Goal: Information Seeking & Learning: Find specific fact

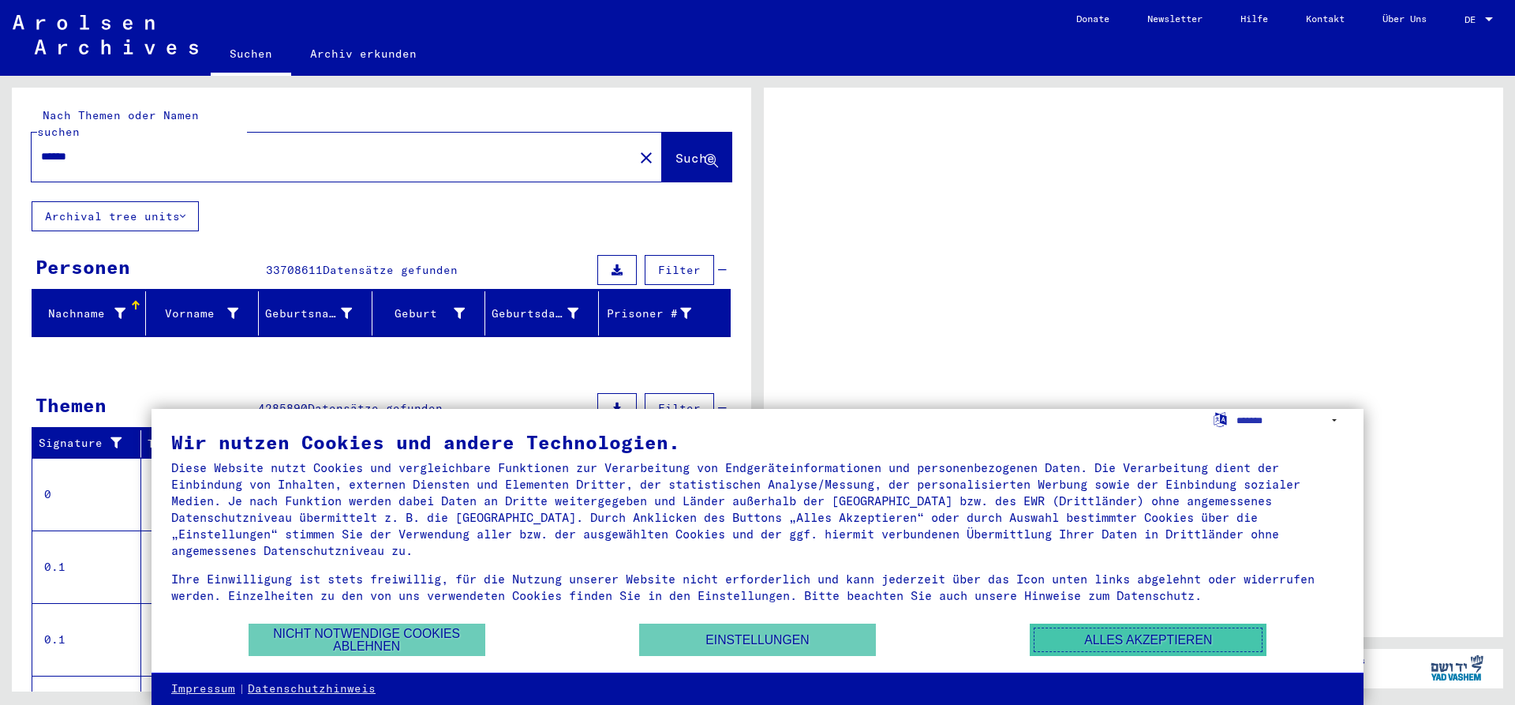
click at [1084, 640] on button "Alles akzeptieren" at bounding box center [1148, 639] width 237 height 32
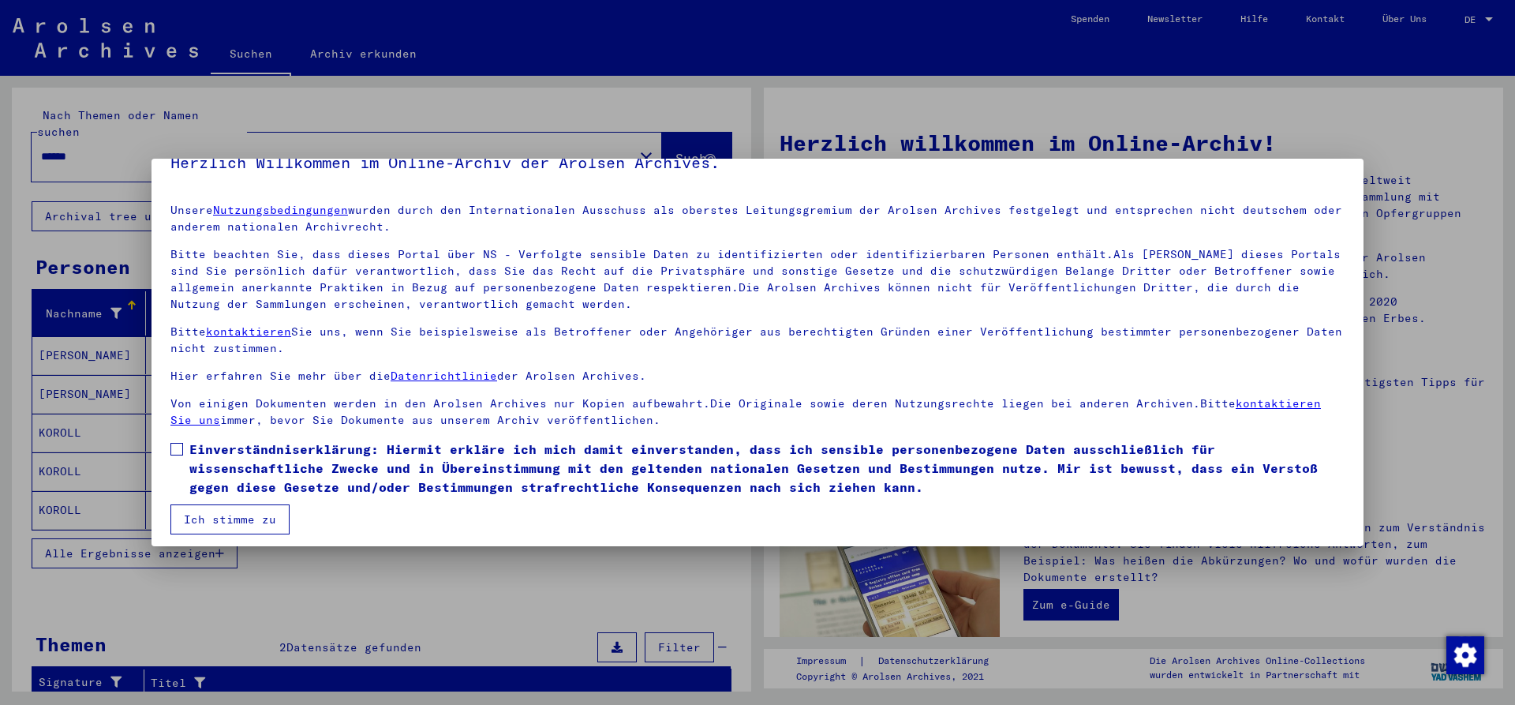
scroll to position [35, 0]
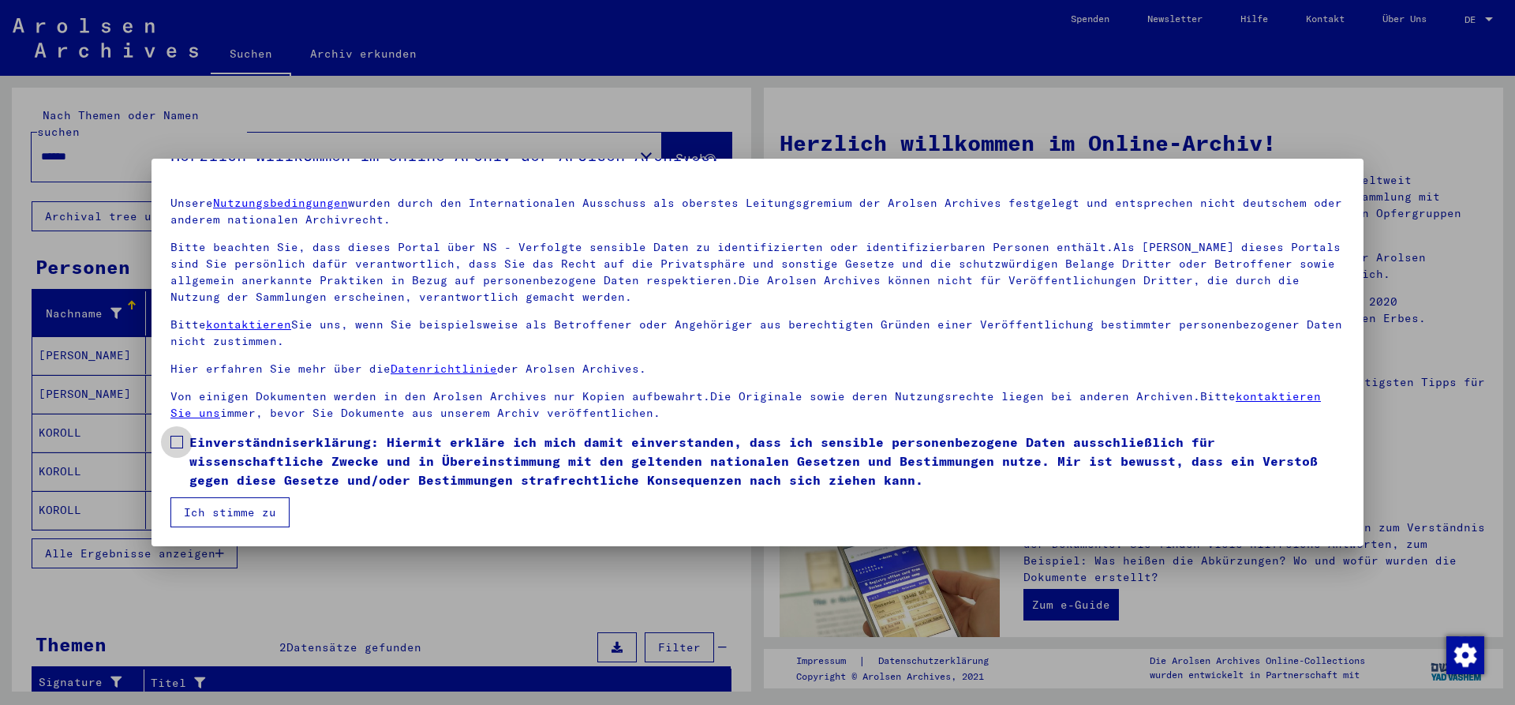
click at [175, 439] on span at bounding box center [176, 442] width 13 height 13
click at [239, 507] on button "Ich stimme zu" at bounding box center [229, 512] width 119 height 30
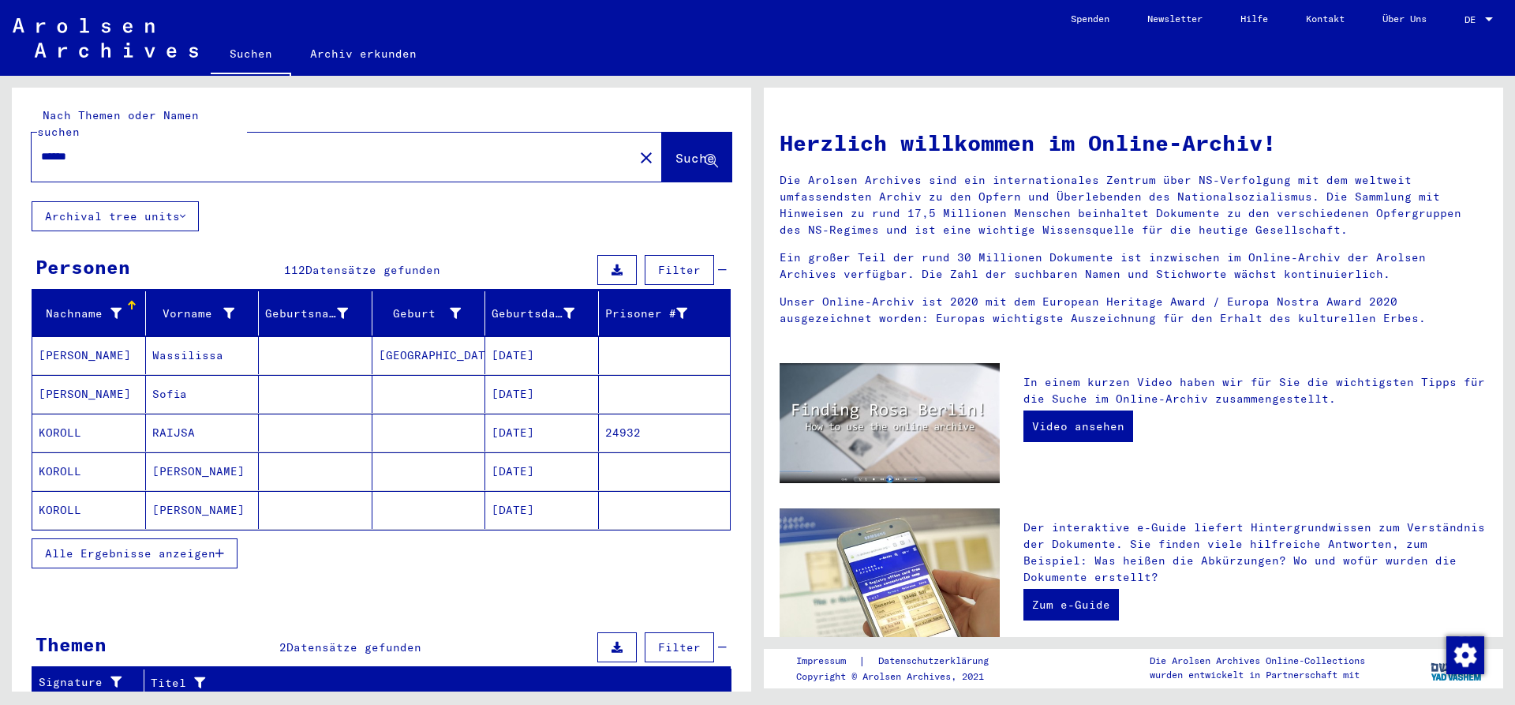
click at [48, 452] on mat-cell "KOROLL" at bounding box center [89, 471] width 114 height 38
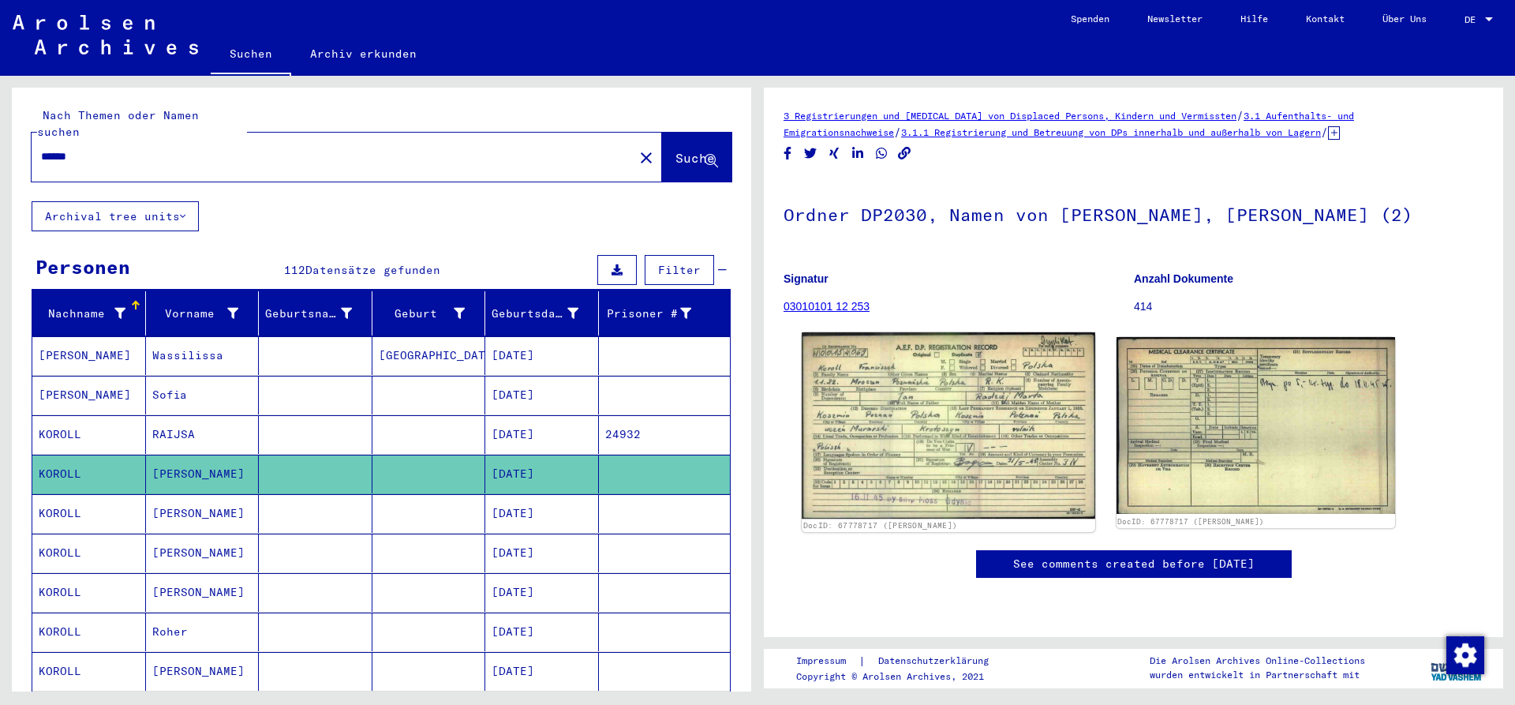
click at [879, 427] on img at bounding box center [948, 425] width 293 height 186
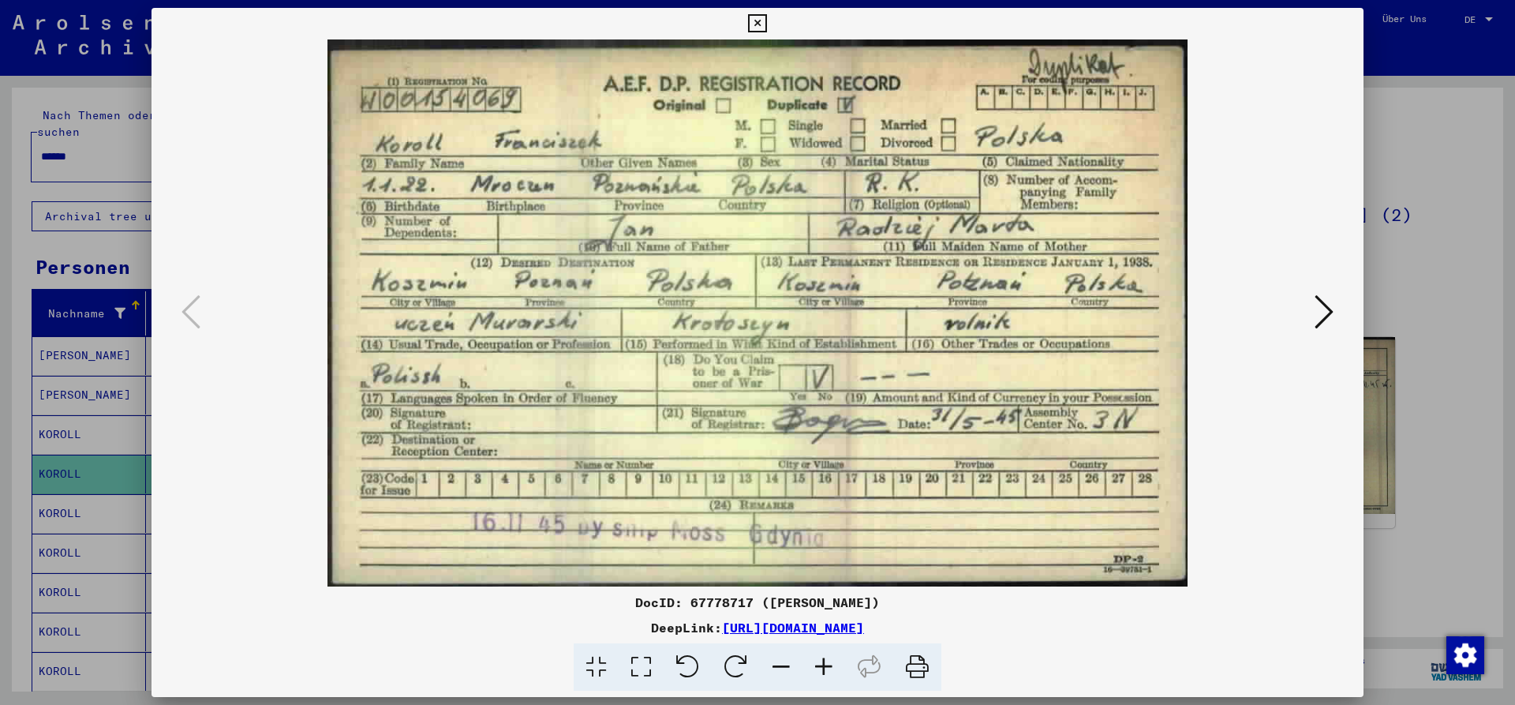
click at [285, 478] on img at bounding box center [757, 312] width 1105 height 547
click at [771, 12] on button at bounding box center [757, 24] width 28 height 32
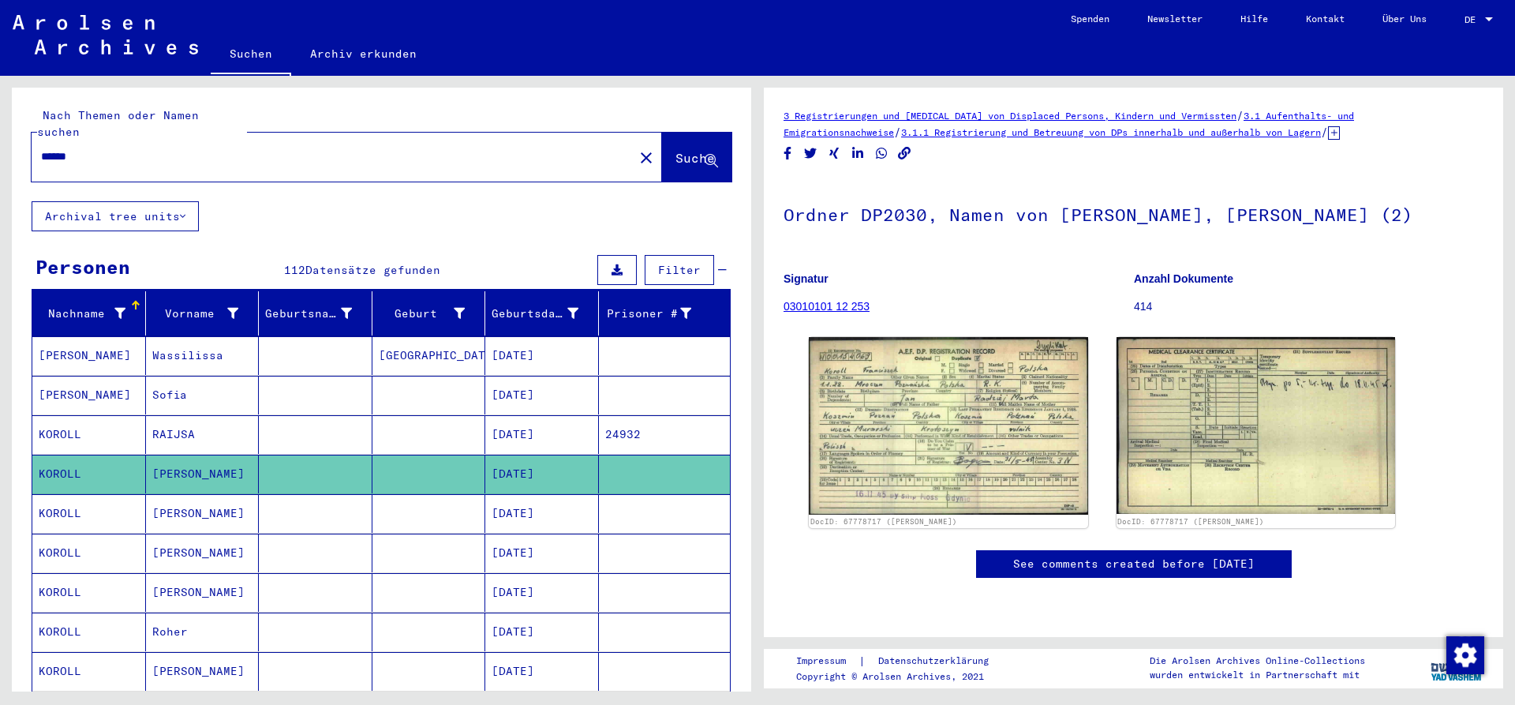
click at [55, 496] on mat-cell "KOROLL" at bounding box center [89, 513] width 114 height 39
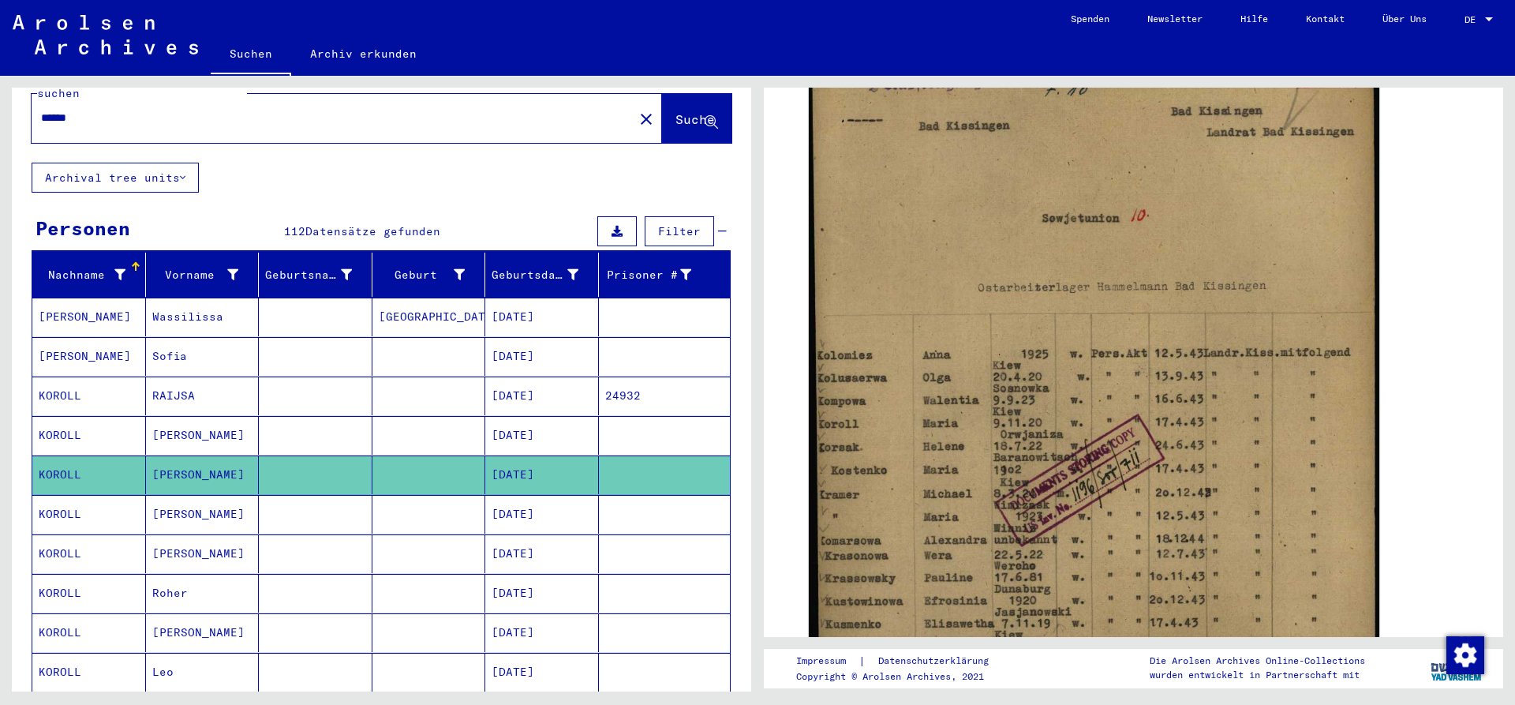
scroll to position [170, 0]
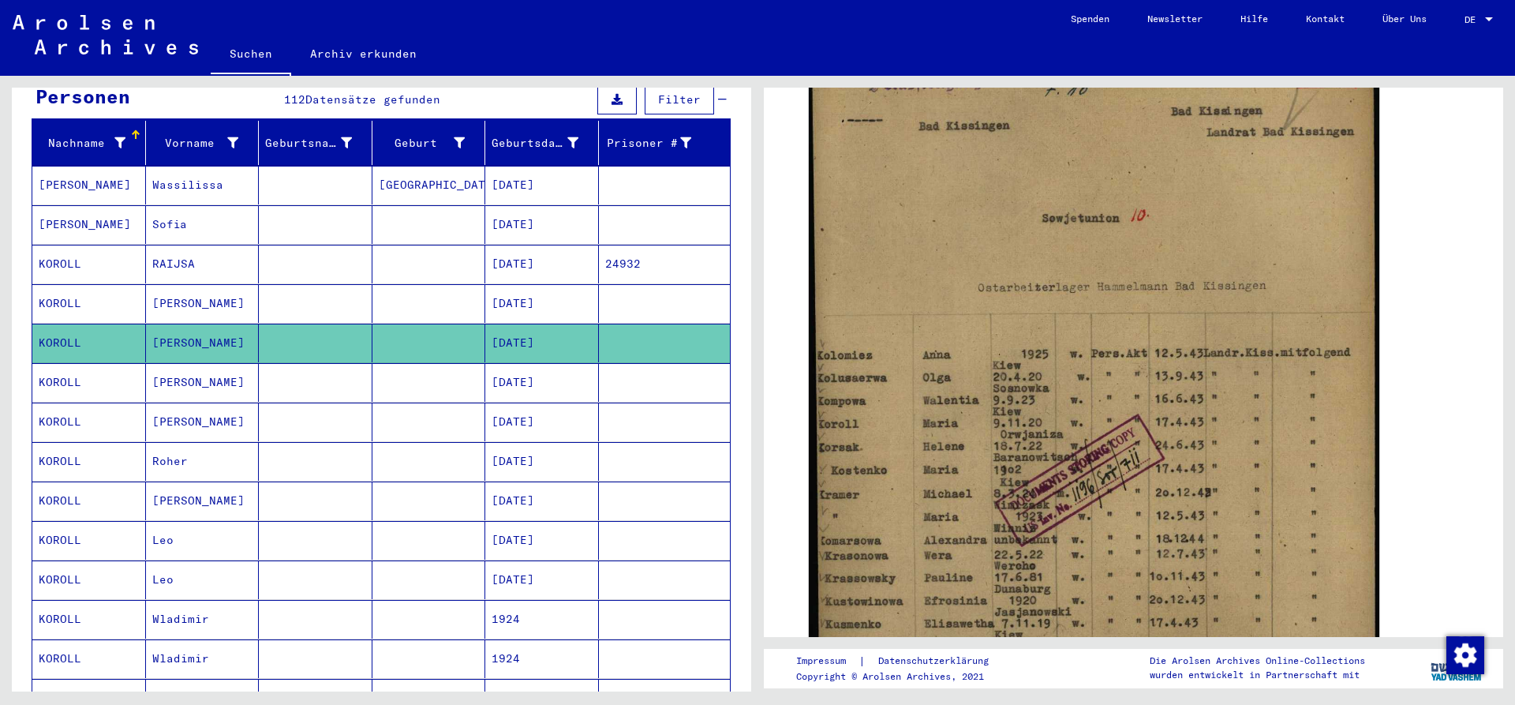
click at [87, 450] on mat-cell "KOROLL" at bounding box center [89, 461] width 114 height 39
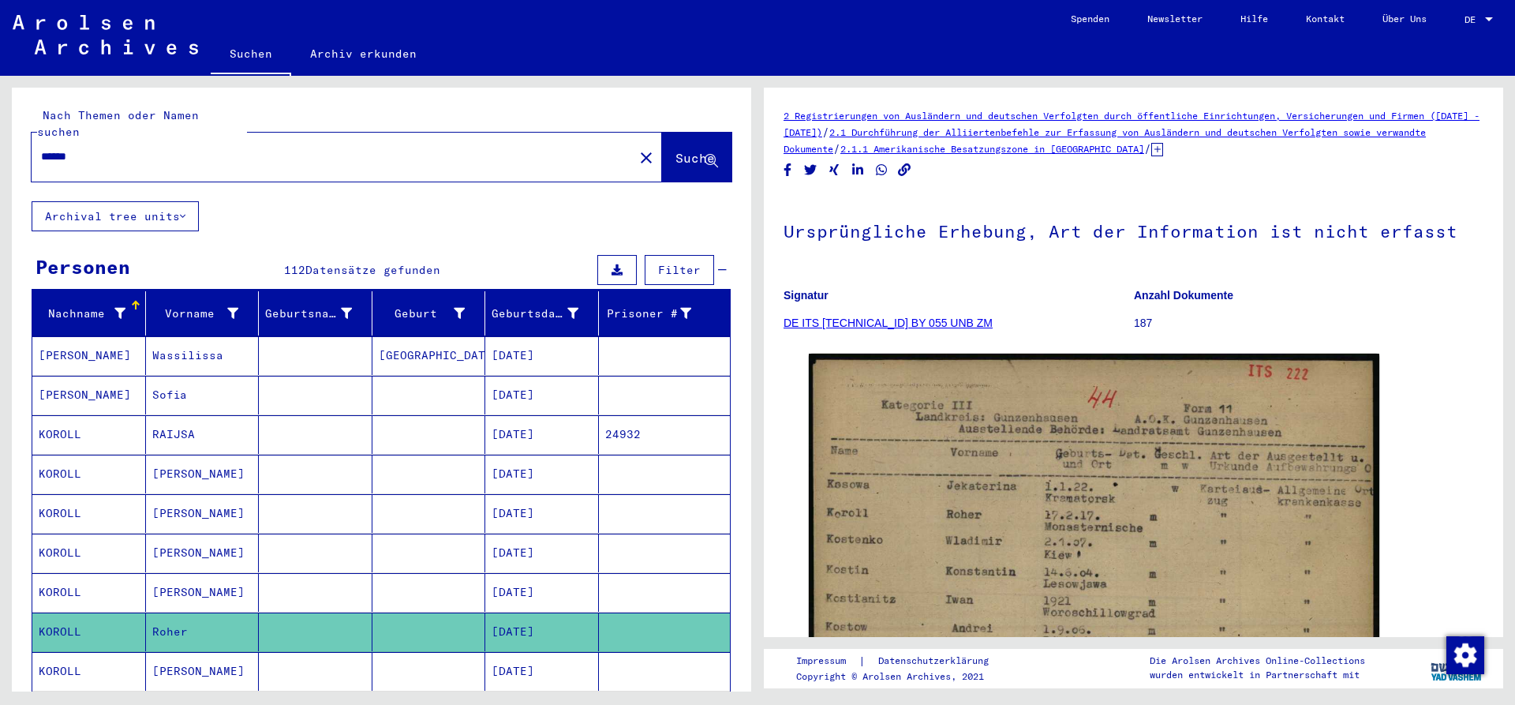
click at [184, 211] on icon at bounding box center [183, 216] width 6 height 11
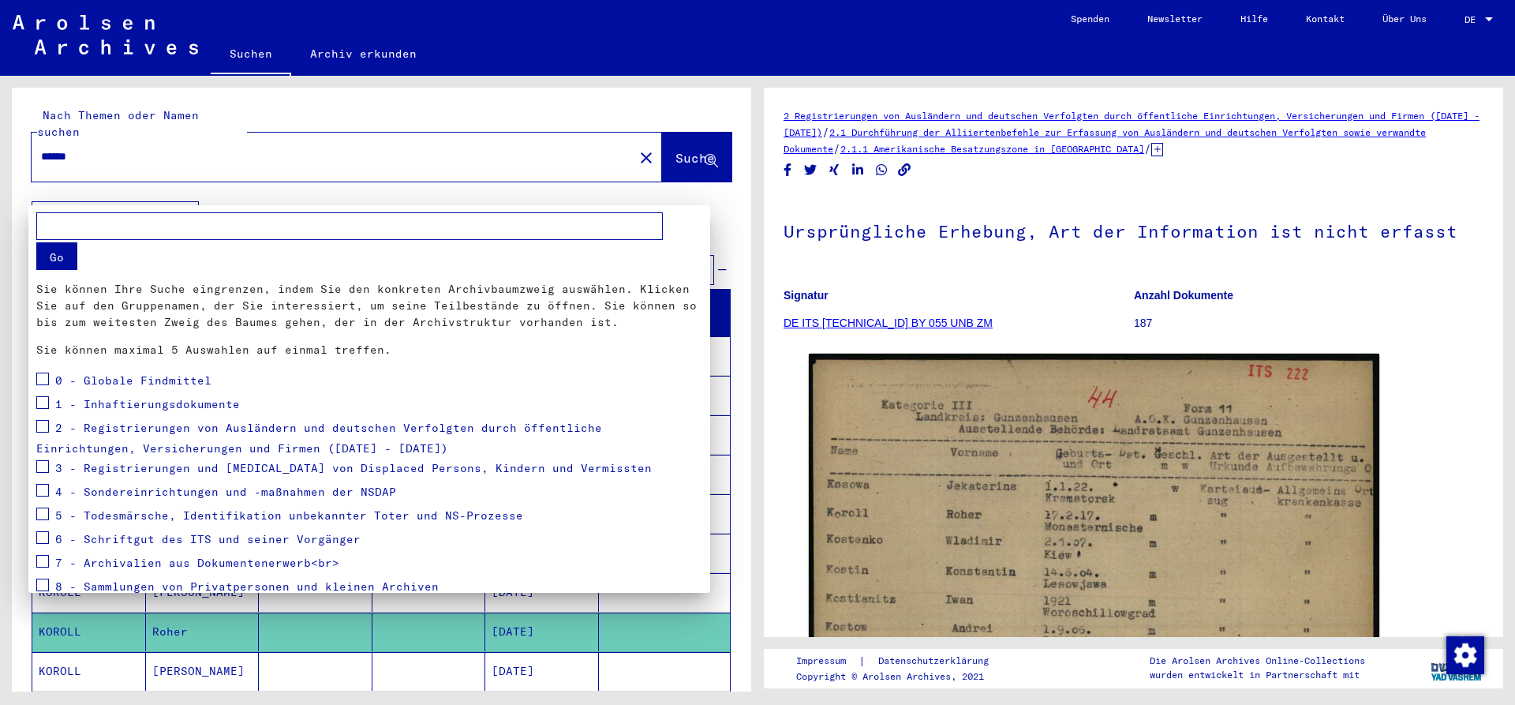
scroll to position [55, 0]
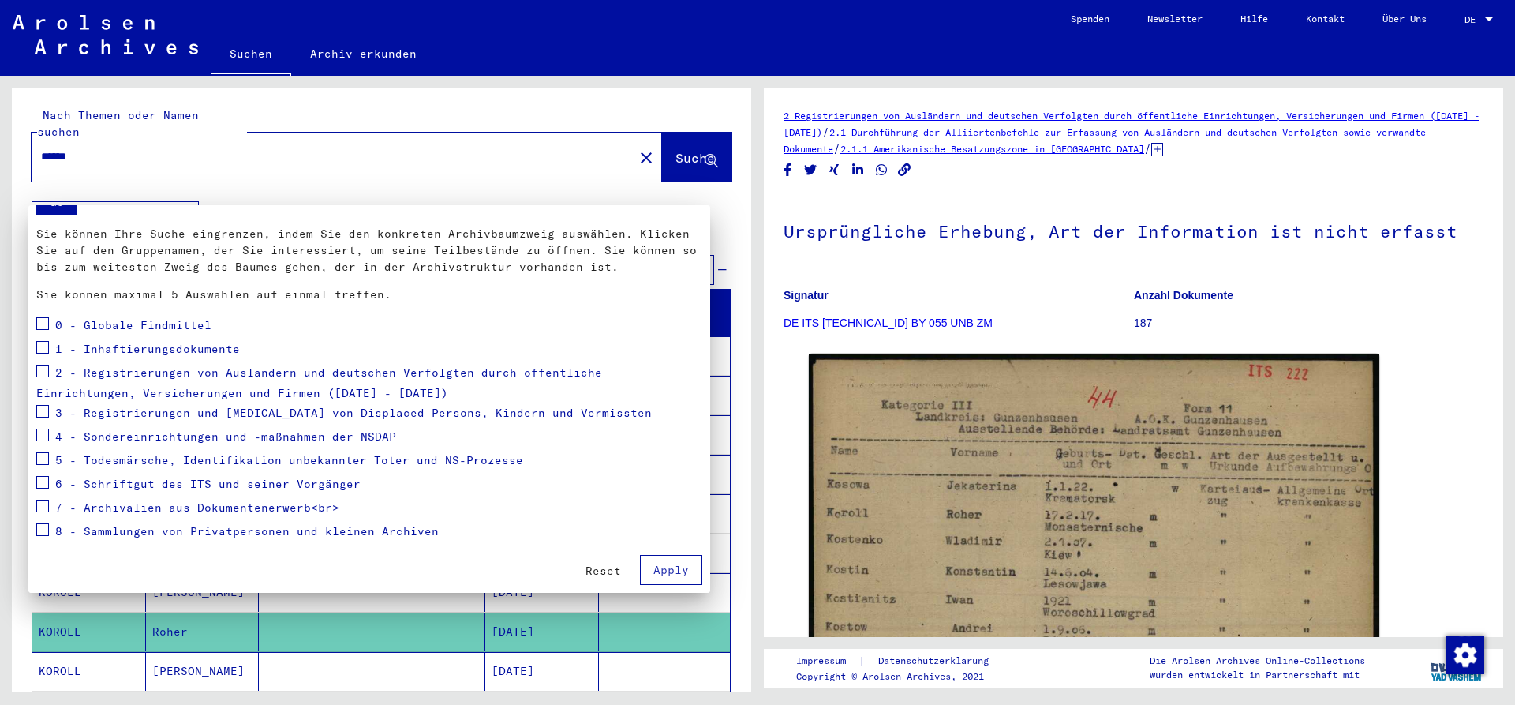
click at [181, 196] on div at bounding box center [757, 352] width 1515 height 705
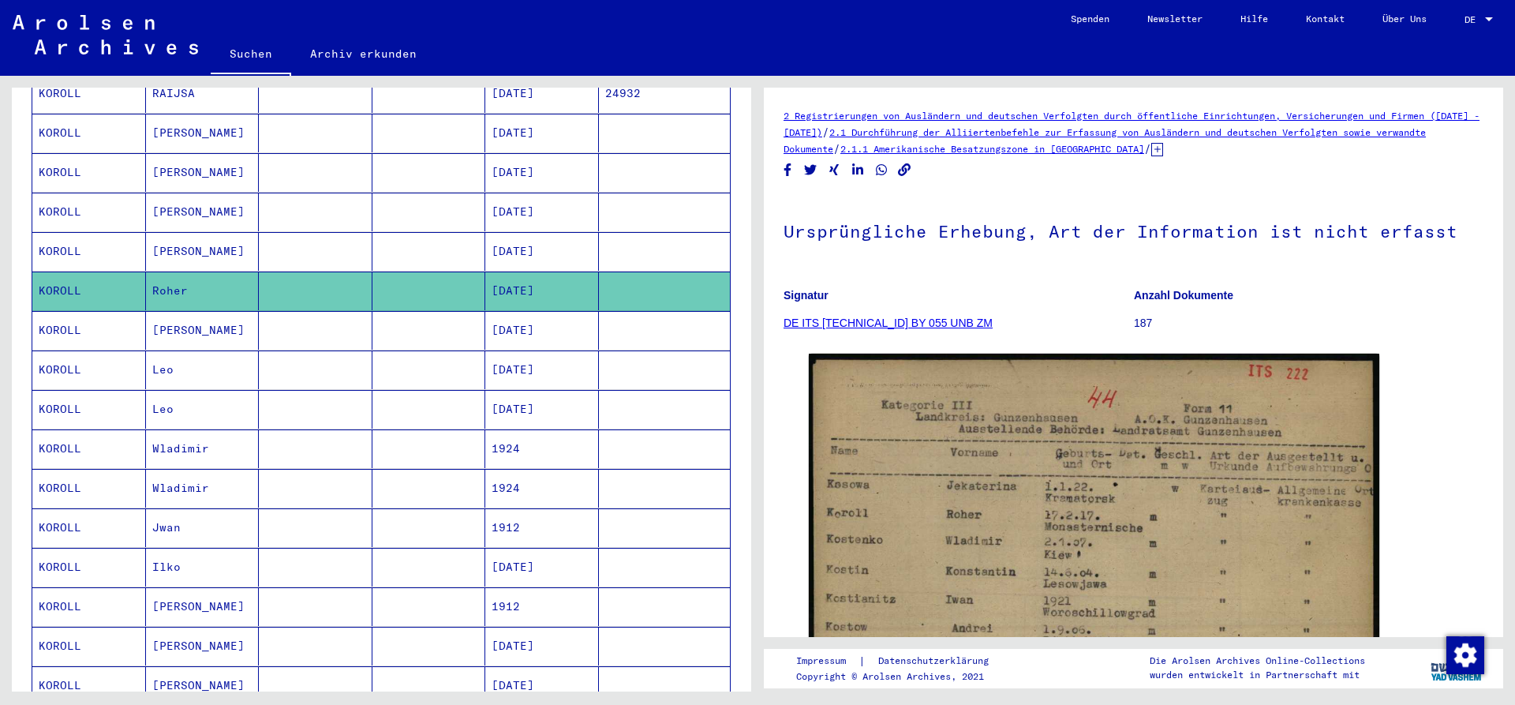
scroll to position [0, 0]
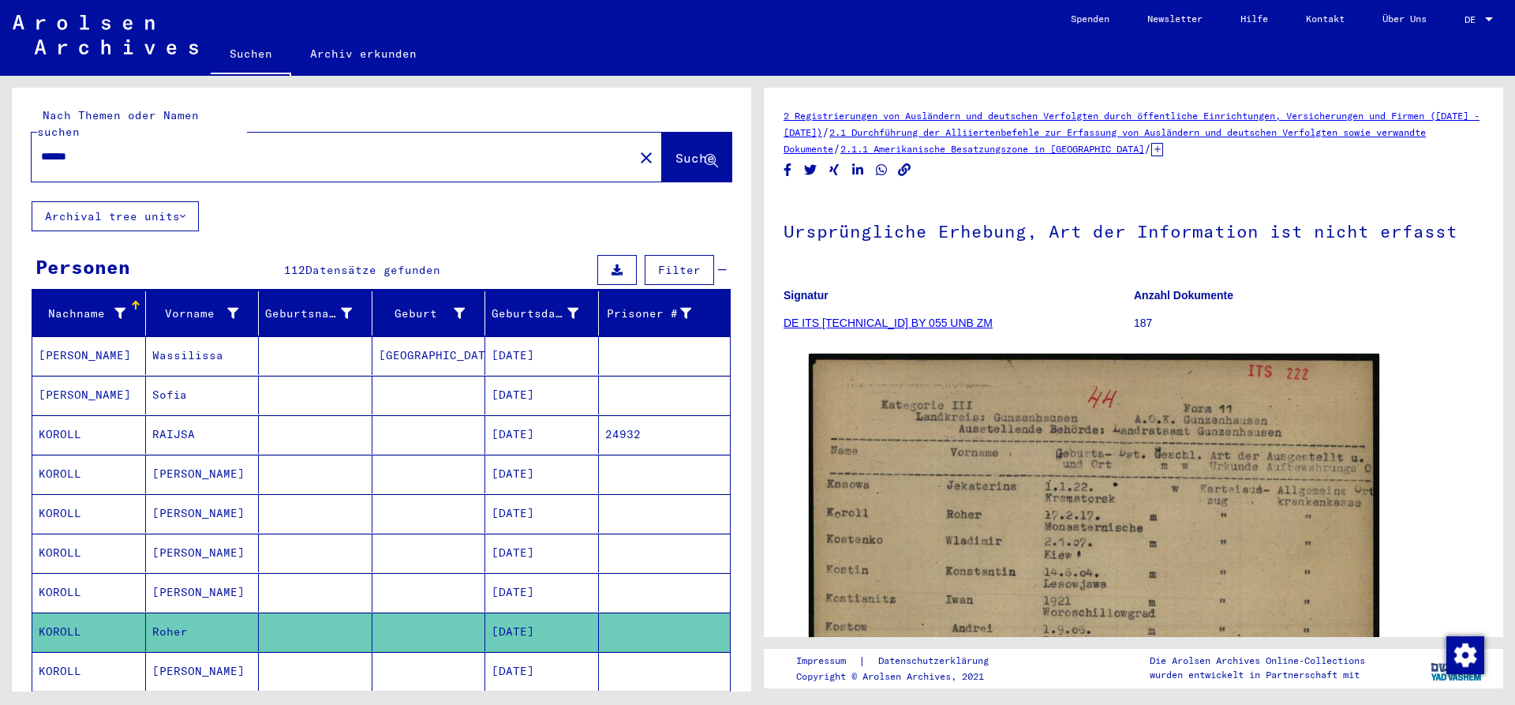
click at [172, 201] on button "Archival tree units" at bounding box center [115, 216] width 167 height 30
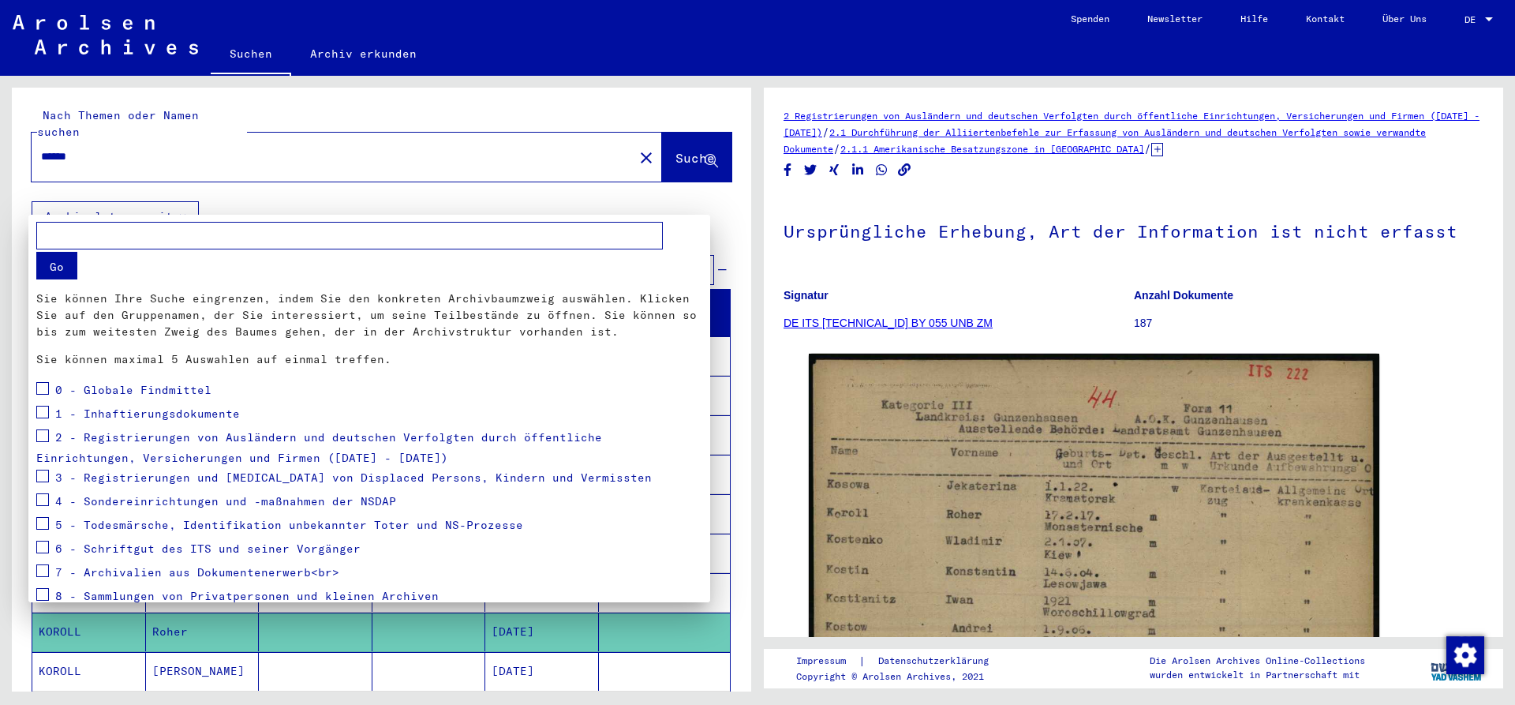
click at [43, 500] on span at bounding box center [42, 499] width 13 height 13
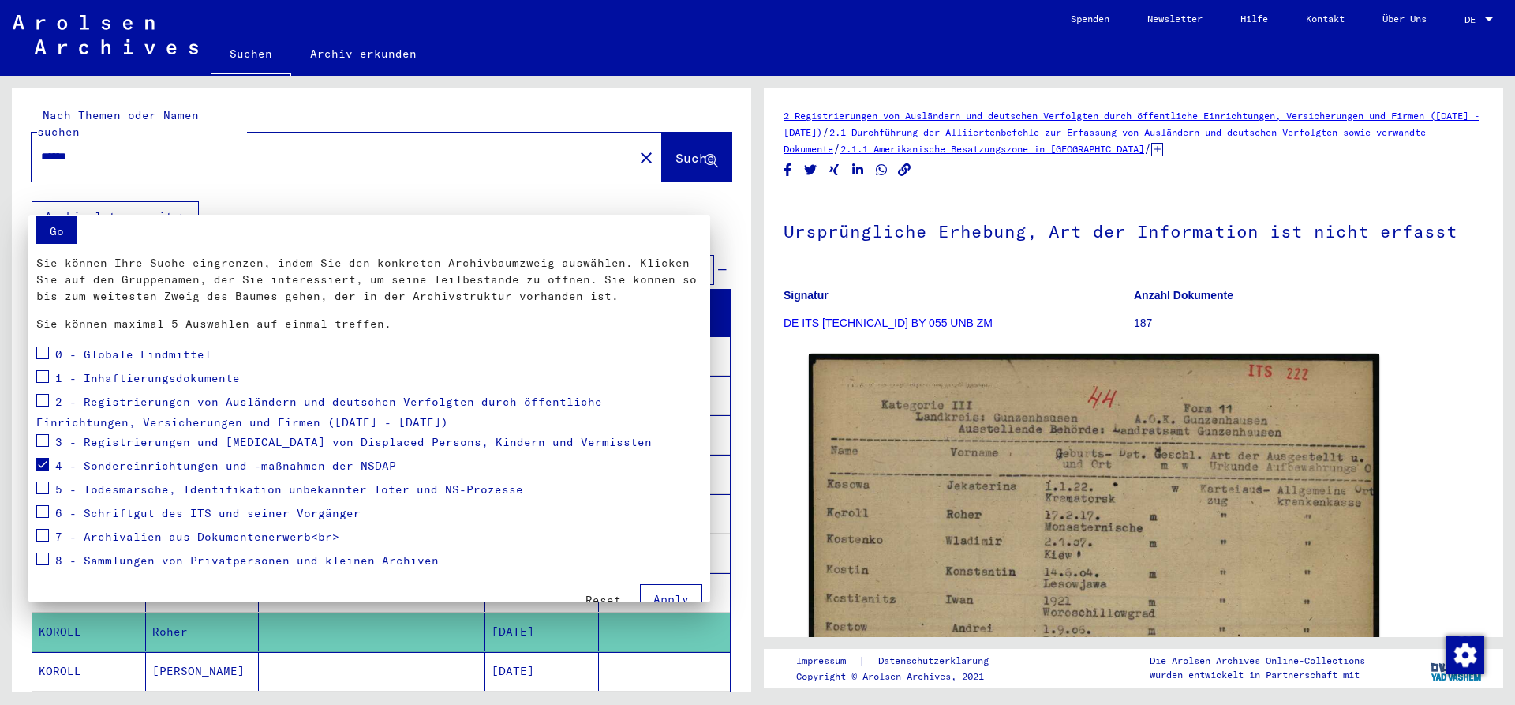
scroll to position [55, 0]
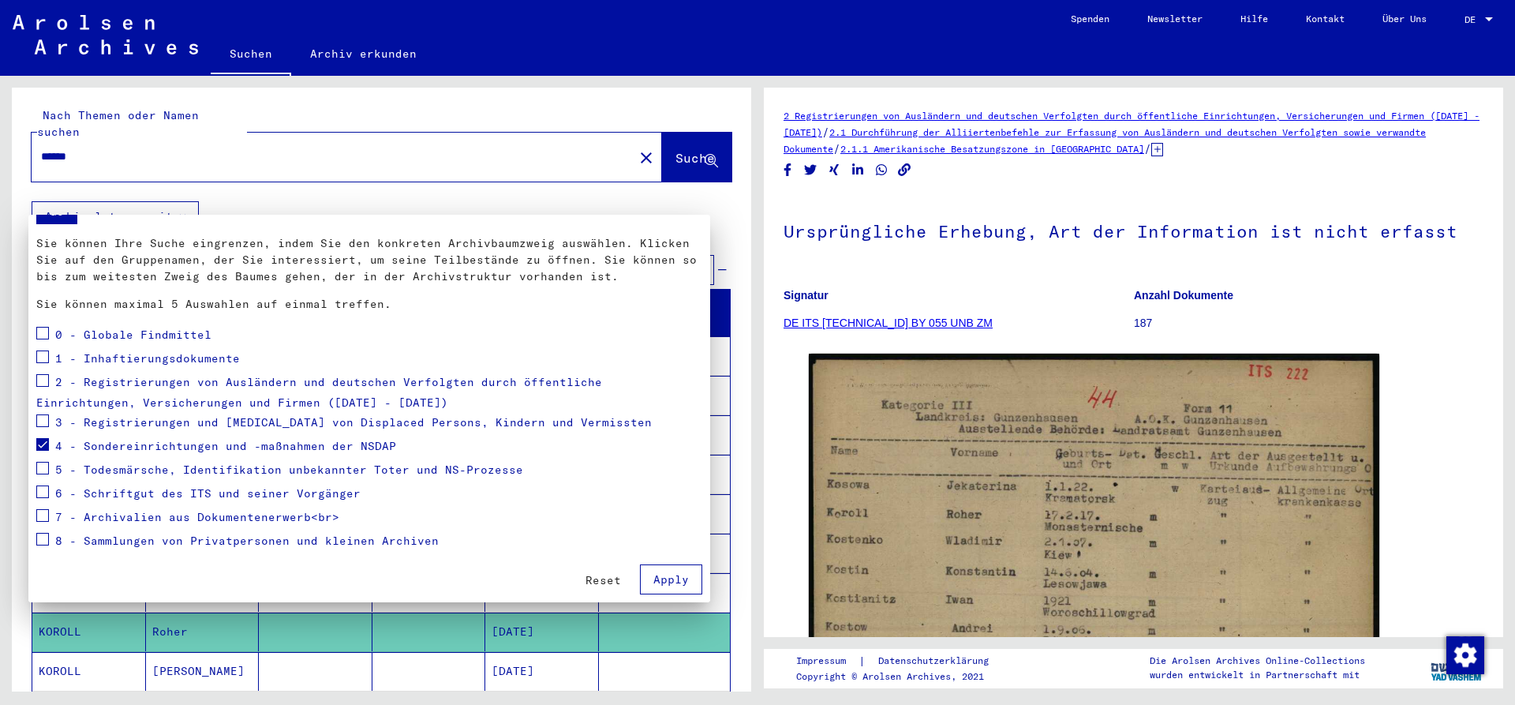
click at [663, 571] on button "Apply" at bounding box center [671, 579] width 62 height 30
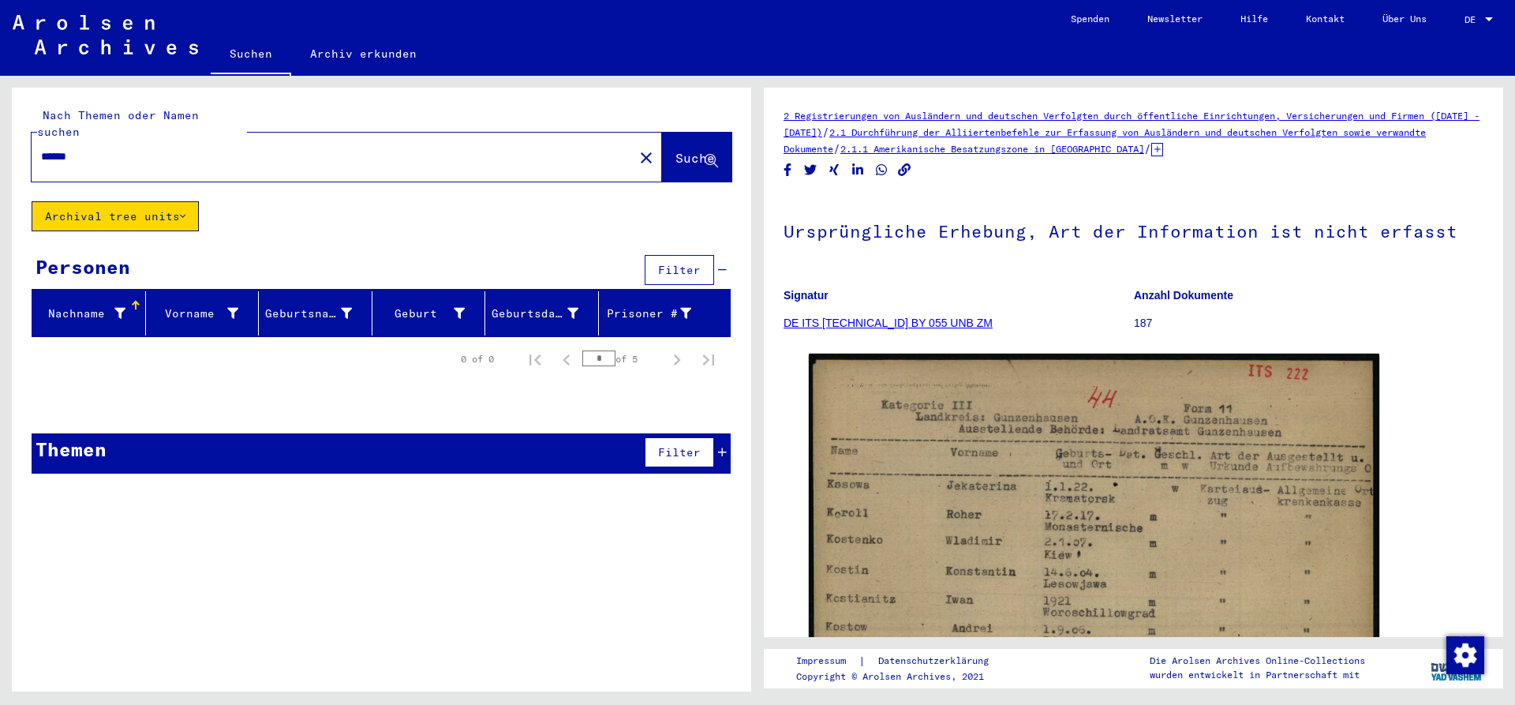
click at [181, 201] on button "Archival tree units" at bounding box center [115, 216] width 167 height 30
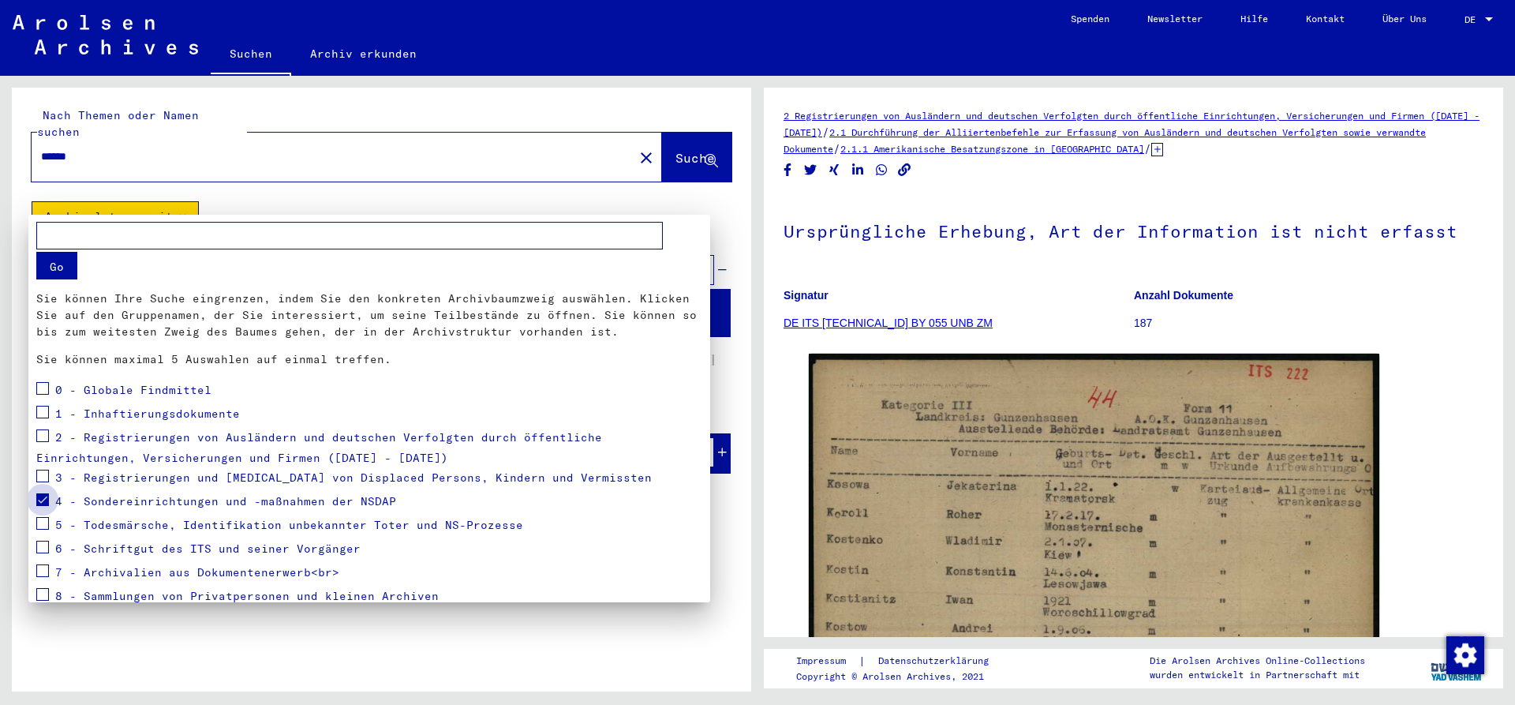
click at [43, 504] on span at bounding box center [42, 499] width 13 height 13
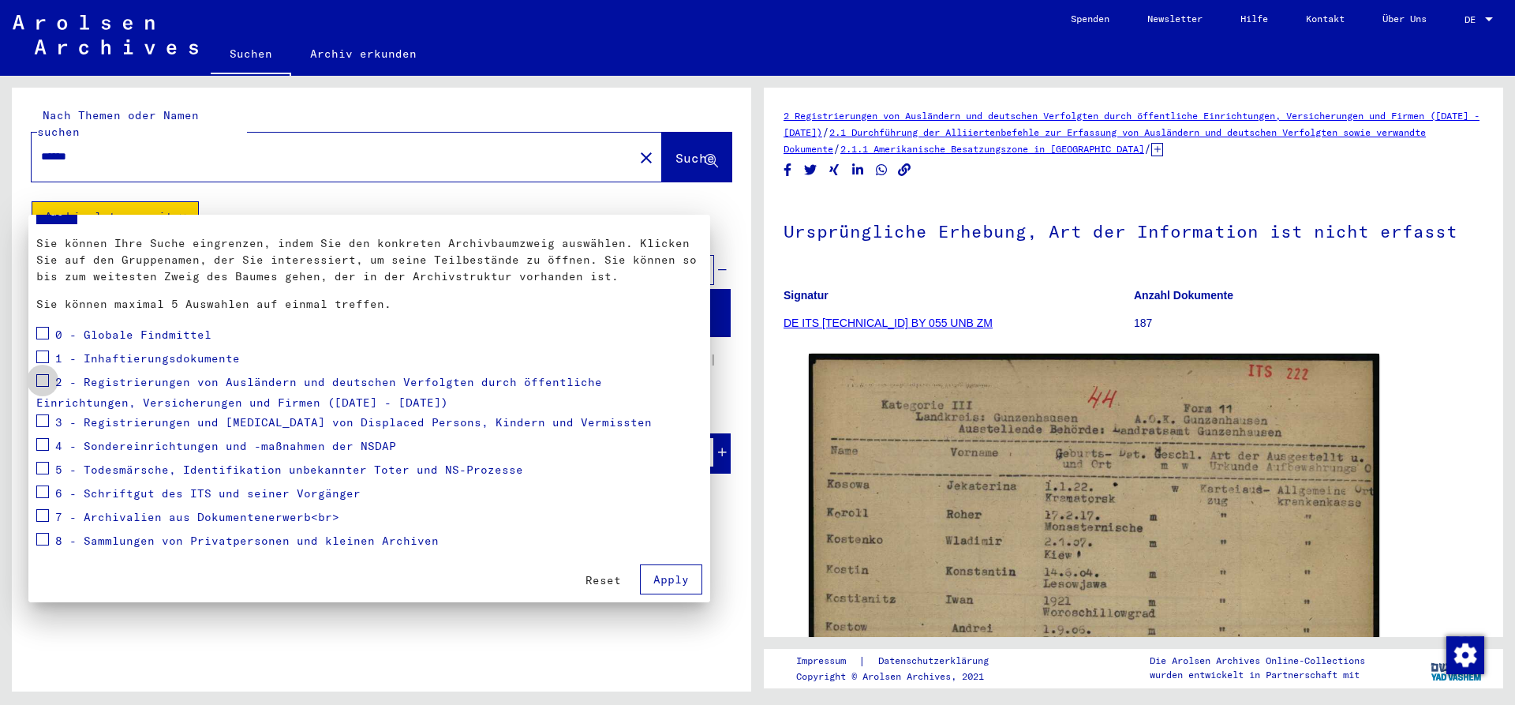
click at [38, 383] on span at bounding box center [42, 380] width 13 height 13
click at [662, 577] on span "Apply" at bounding box center [671, 579] width 36 height 14
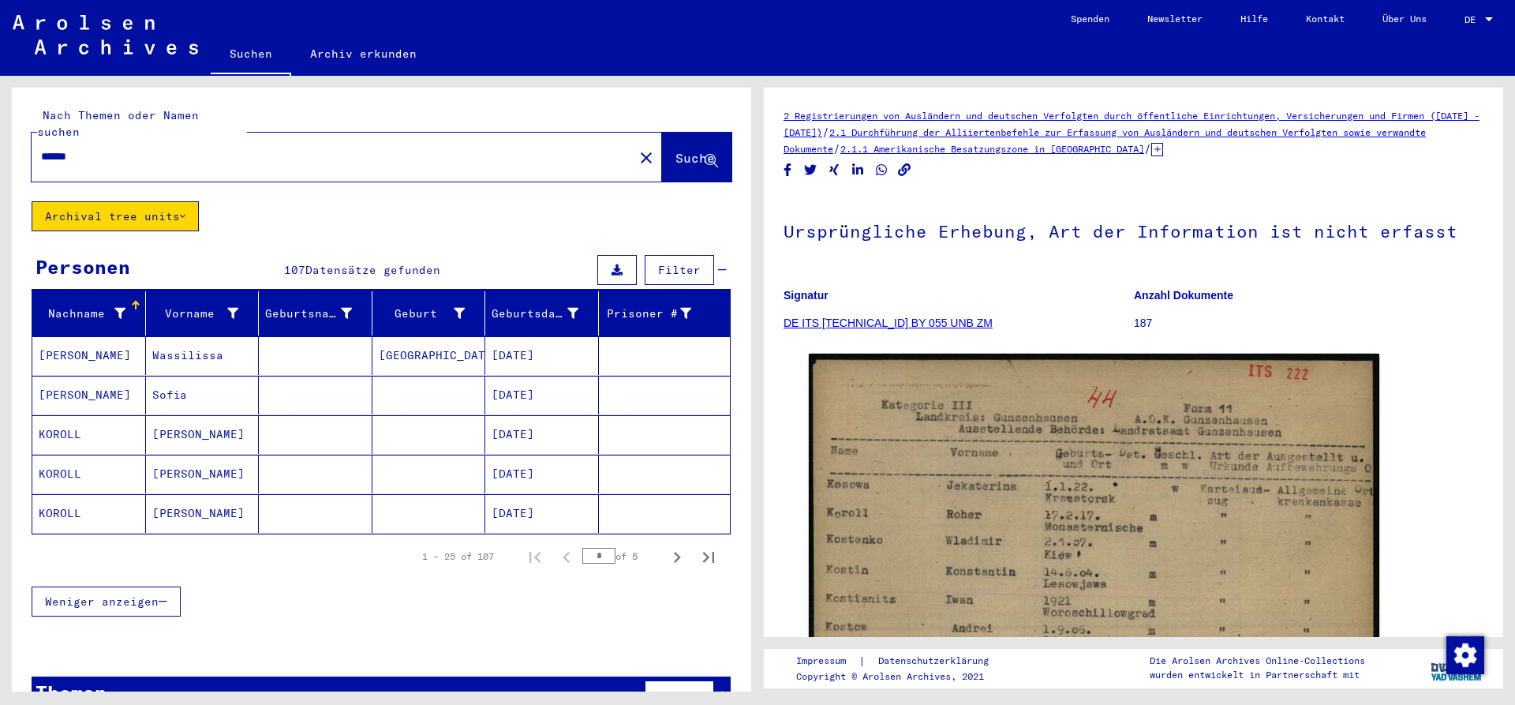
click at [52, 456] on mat-cell "KOROLL" at bounding box center [89, 474] width 114 height 39
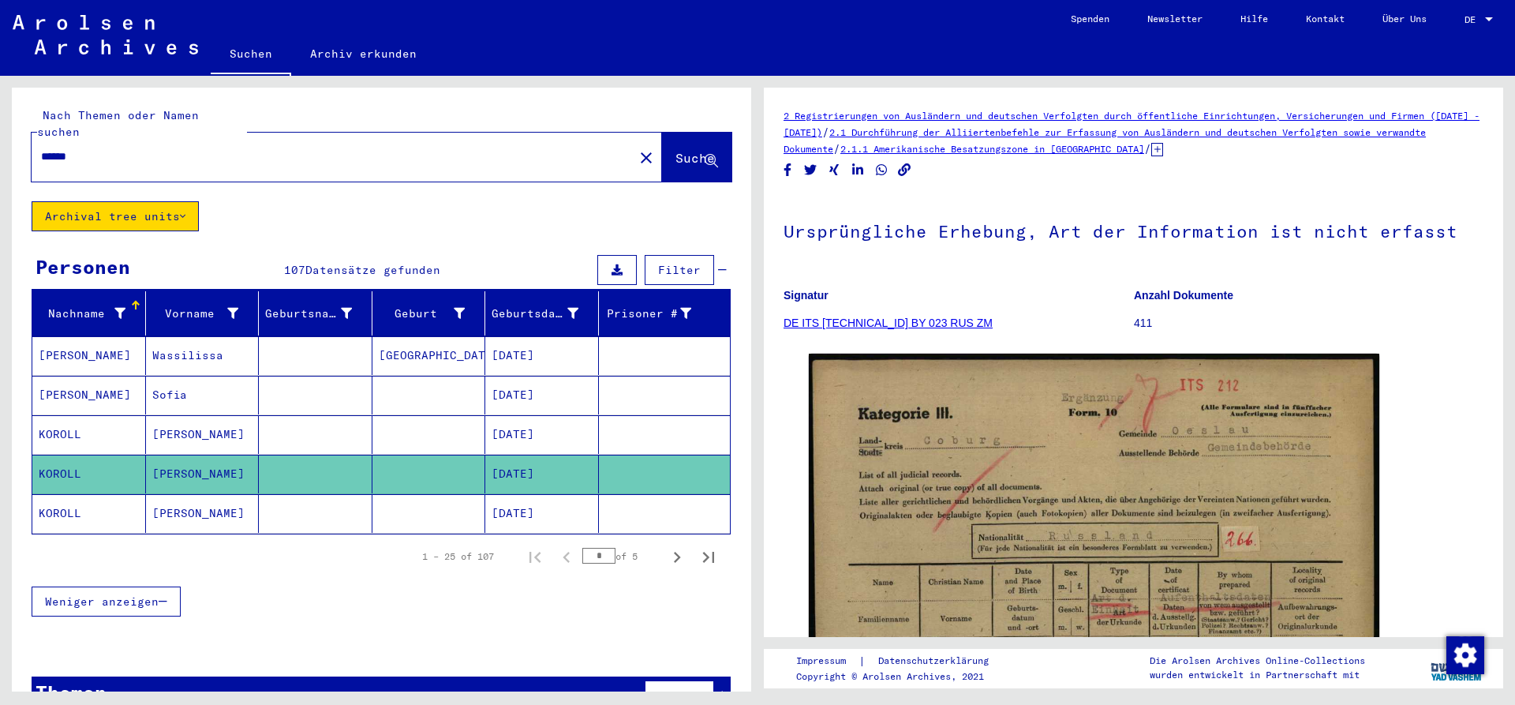
click at [83, 148] on input "******" at bounding box center [332, 156] width 583 height 17
type input "*****"
click at [185, 211] on icon at bounding box center [183, 216] width 6 height 11
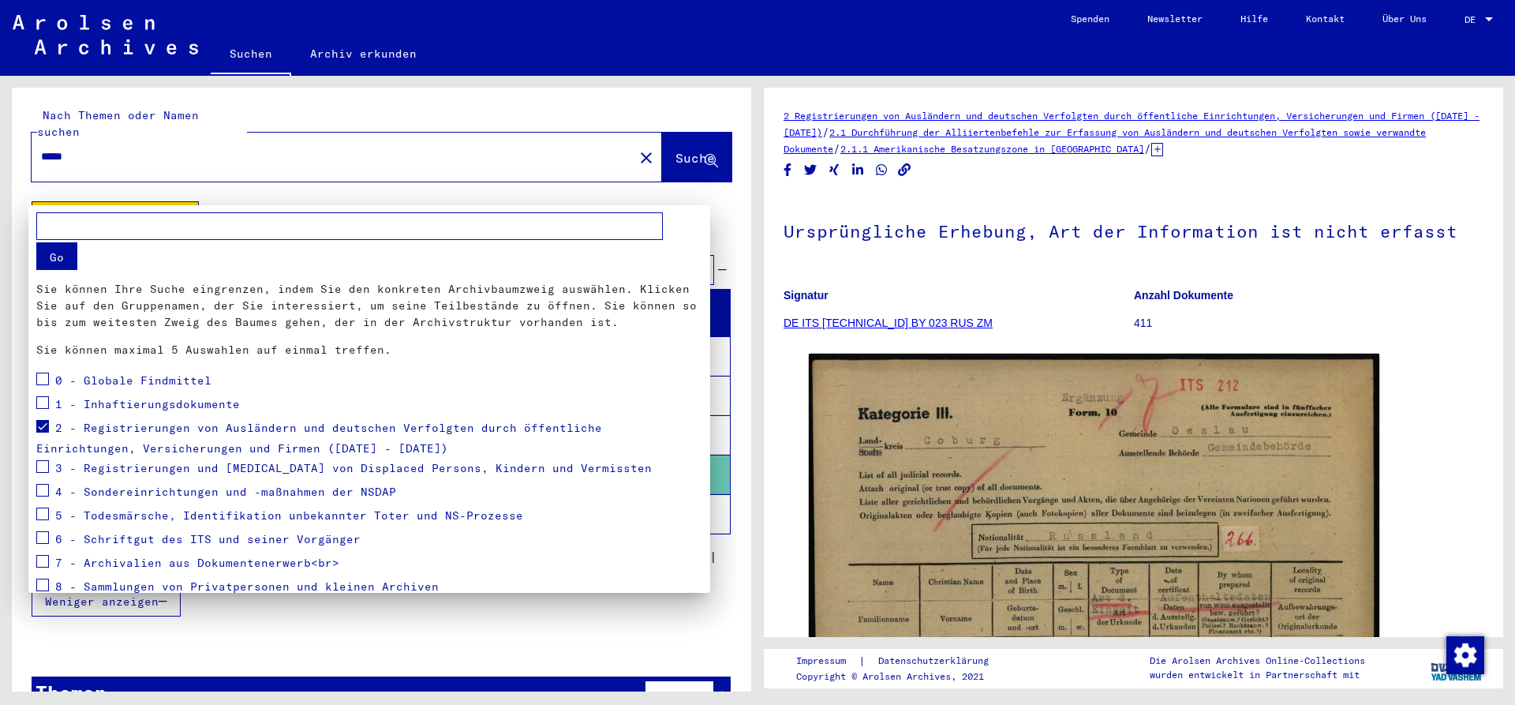
click at [36, 418] on mat-card "Go Sie können Ihre Suche eingrenzen, indem Sie den konkreten Archivbaumzweig au…" at bounding box center [369, 426] width 682 height 443
click at [45, 428] on span at bounding box center [42, 426] width 13 height 13
click at [55, 256] on button "Go" at bounding box center [56, 256] width 41 height 28
click at [245, 147] on div at bounding box center [757, 352] width 1515 height 705
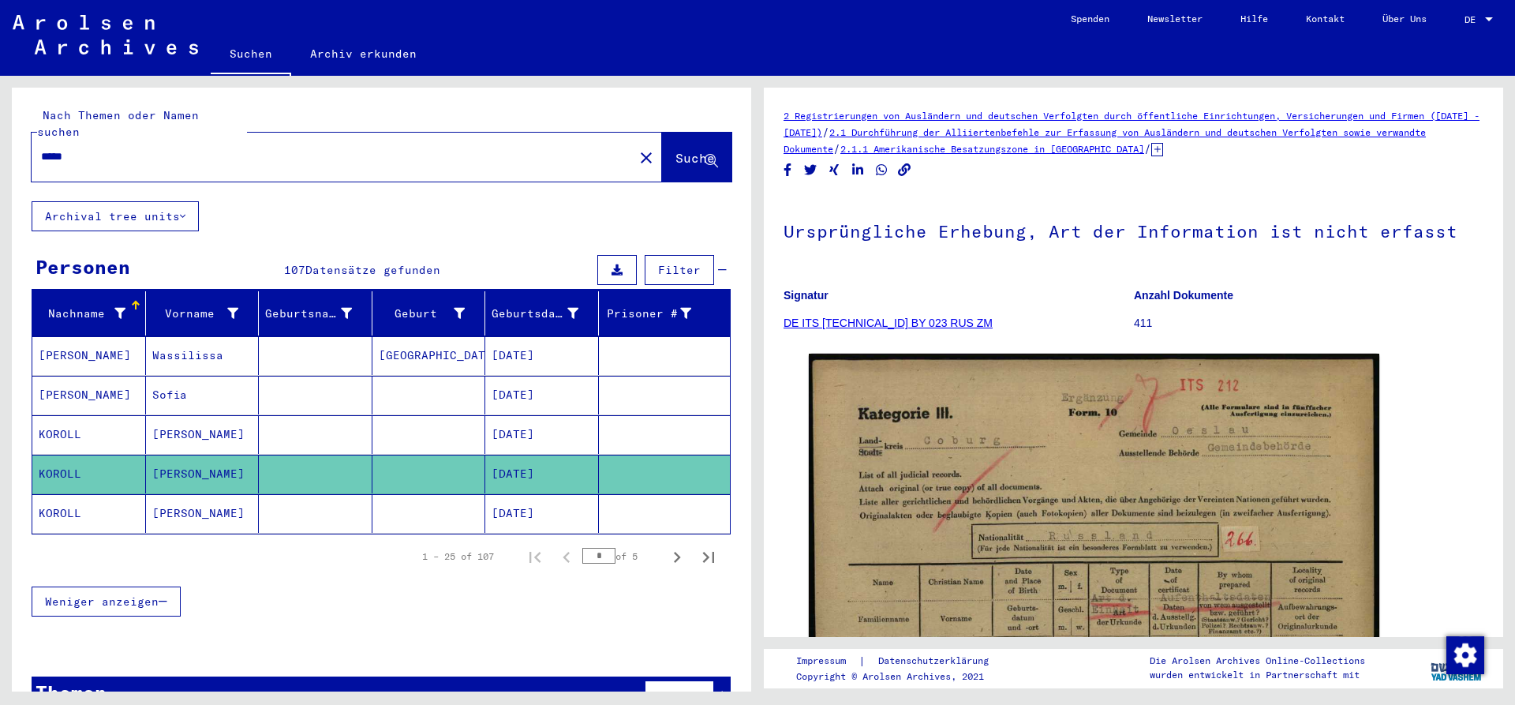
click at [321, 139] on div "*****" at bounding box center [328, 157] width 593 height 36
click at [716, 133] on button "Suche" at bounding box center [696, 157] width 69 height 49
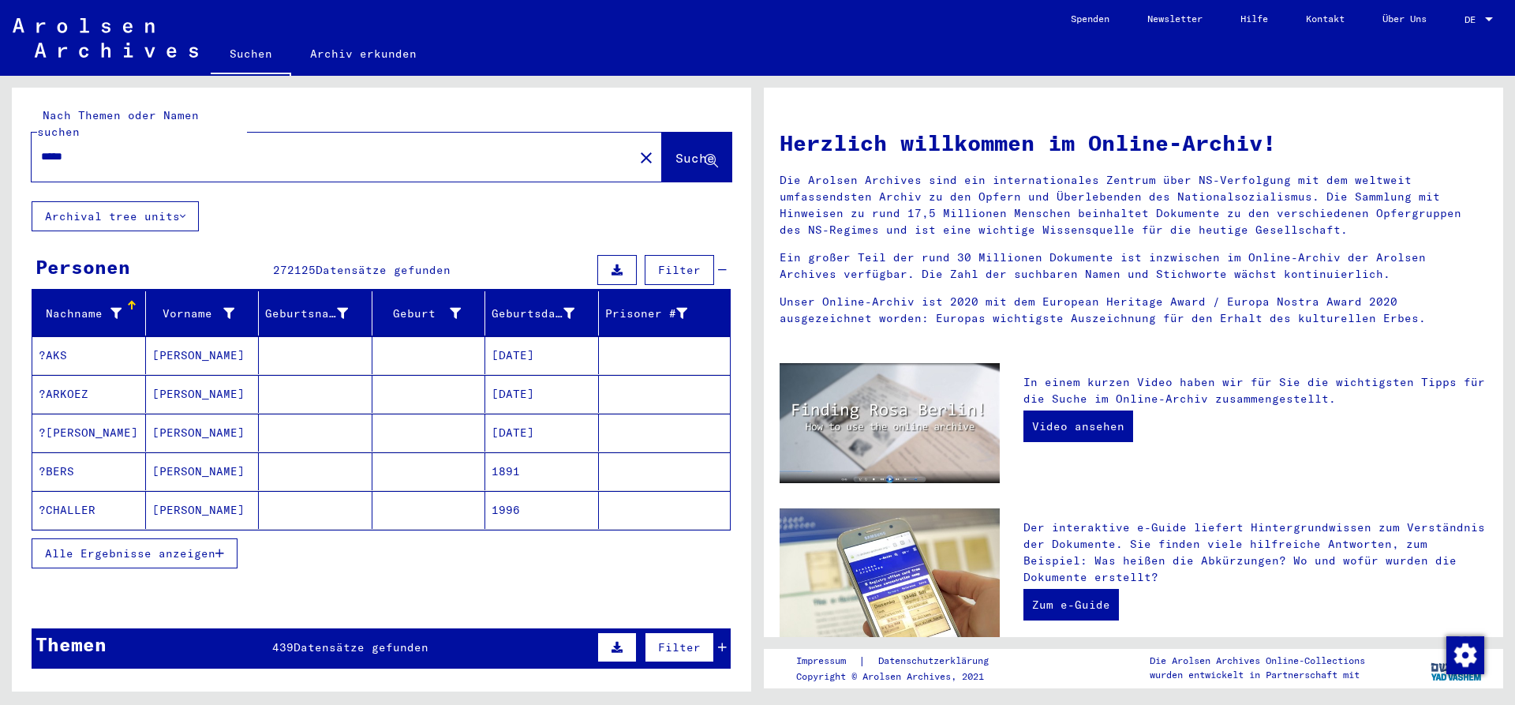
click at [356, 51] on link "Archiv erkunden" at bounding box center [363, 54] width 144 height 38
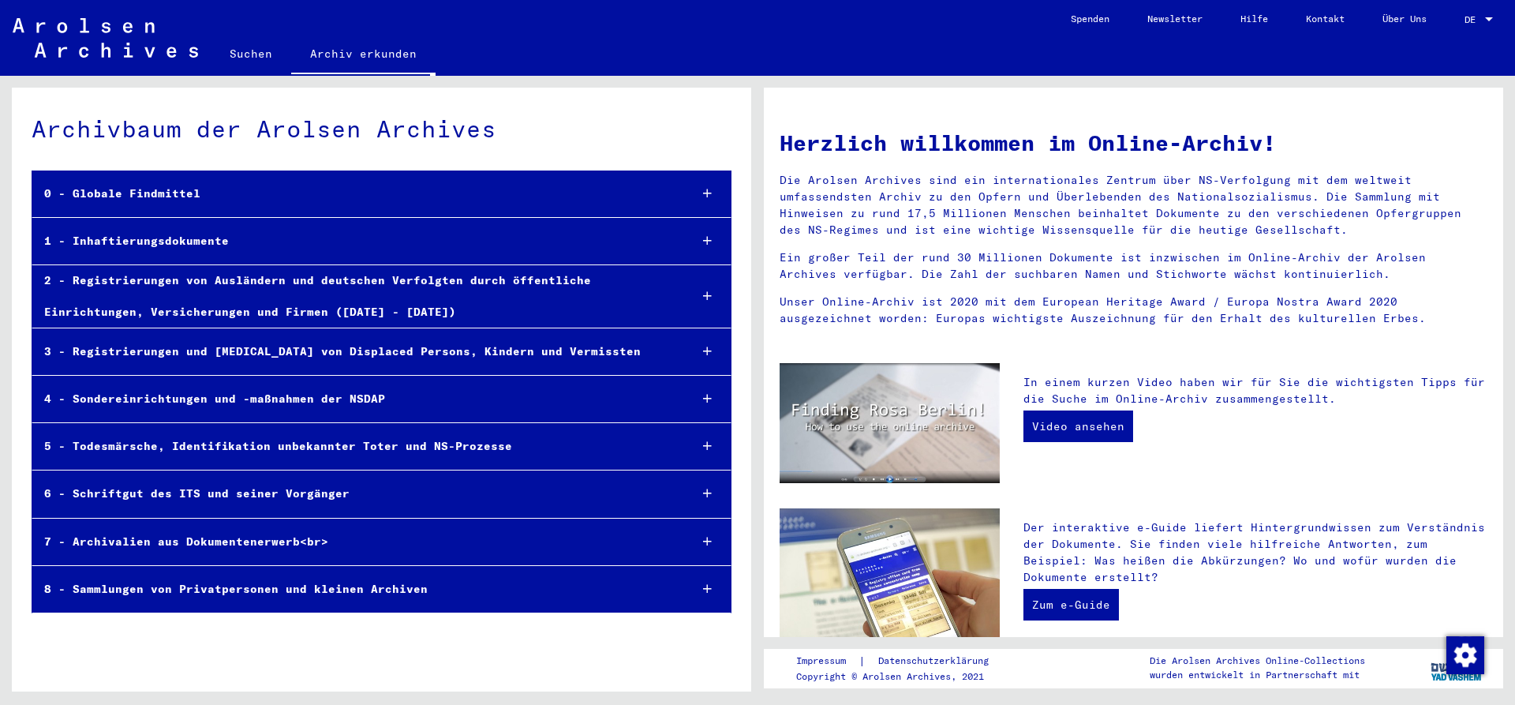
click at [194, 541] on div "7 - Archivalien aus Dokumentenerwerb<br>" at bounding box center [354, 541] width 644 height 31
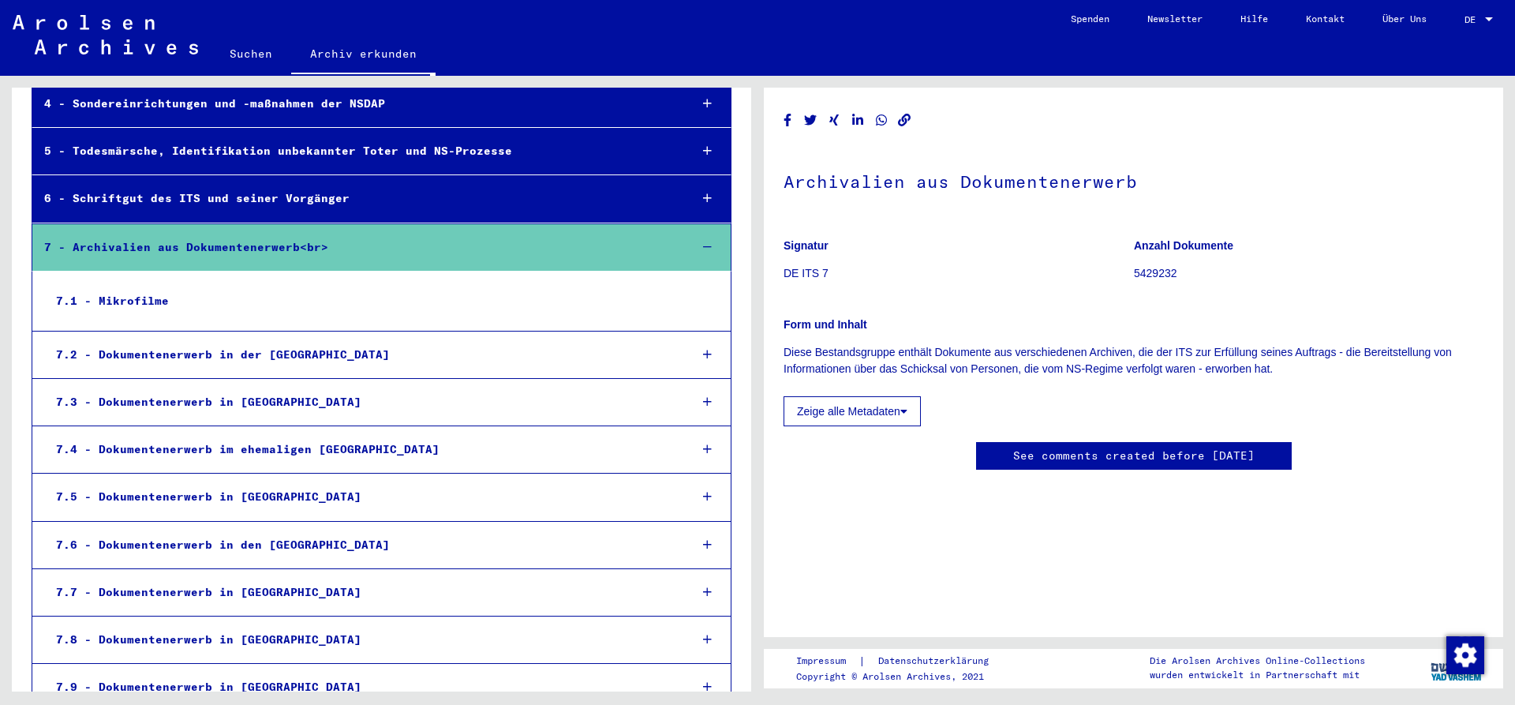
scroll to position [511, 0]
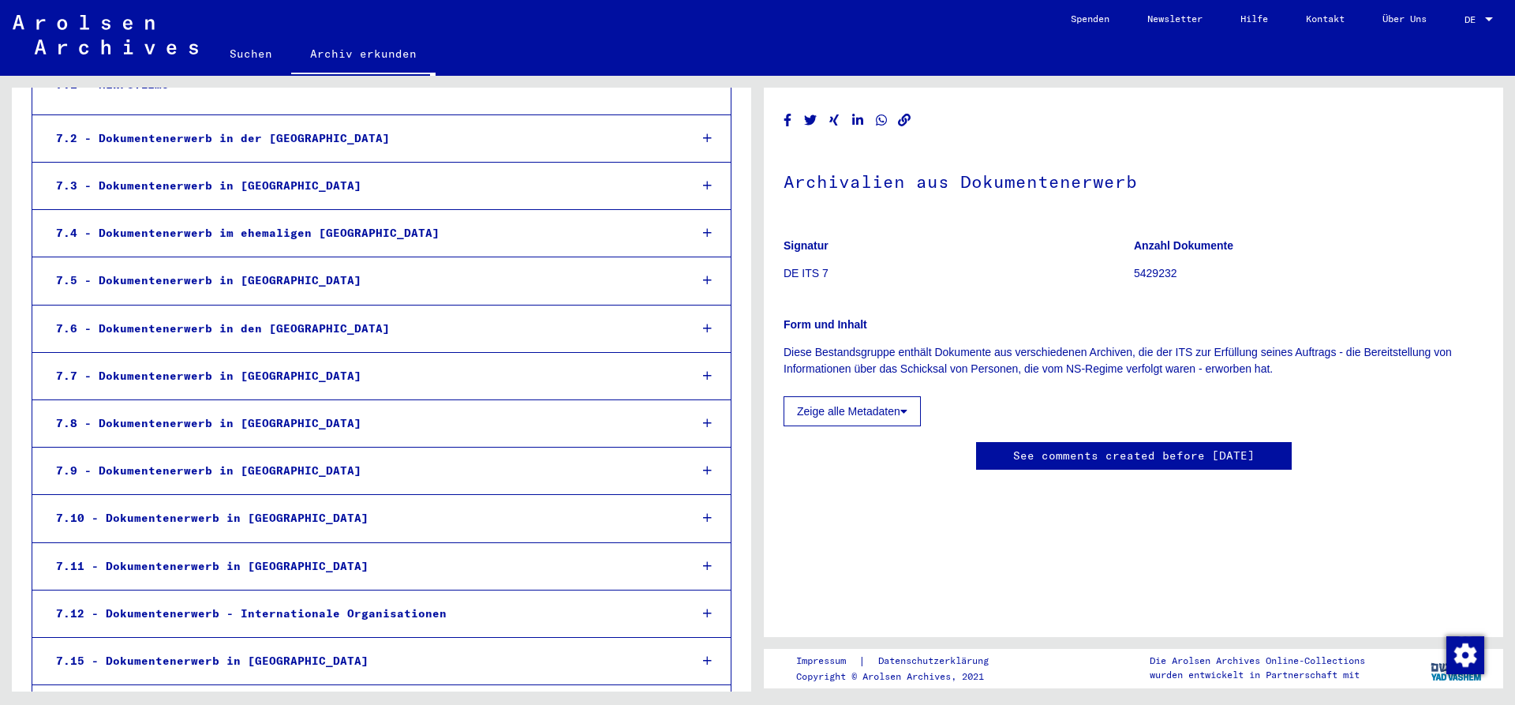
click at [148, 422] on div "7.8 - Dokumentenerwerb in [GEOGRAPHIC_DATA]" at bounding box center [360, 423] width 633 height 31
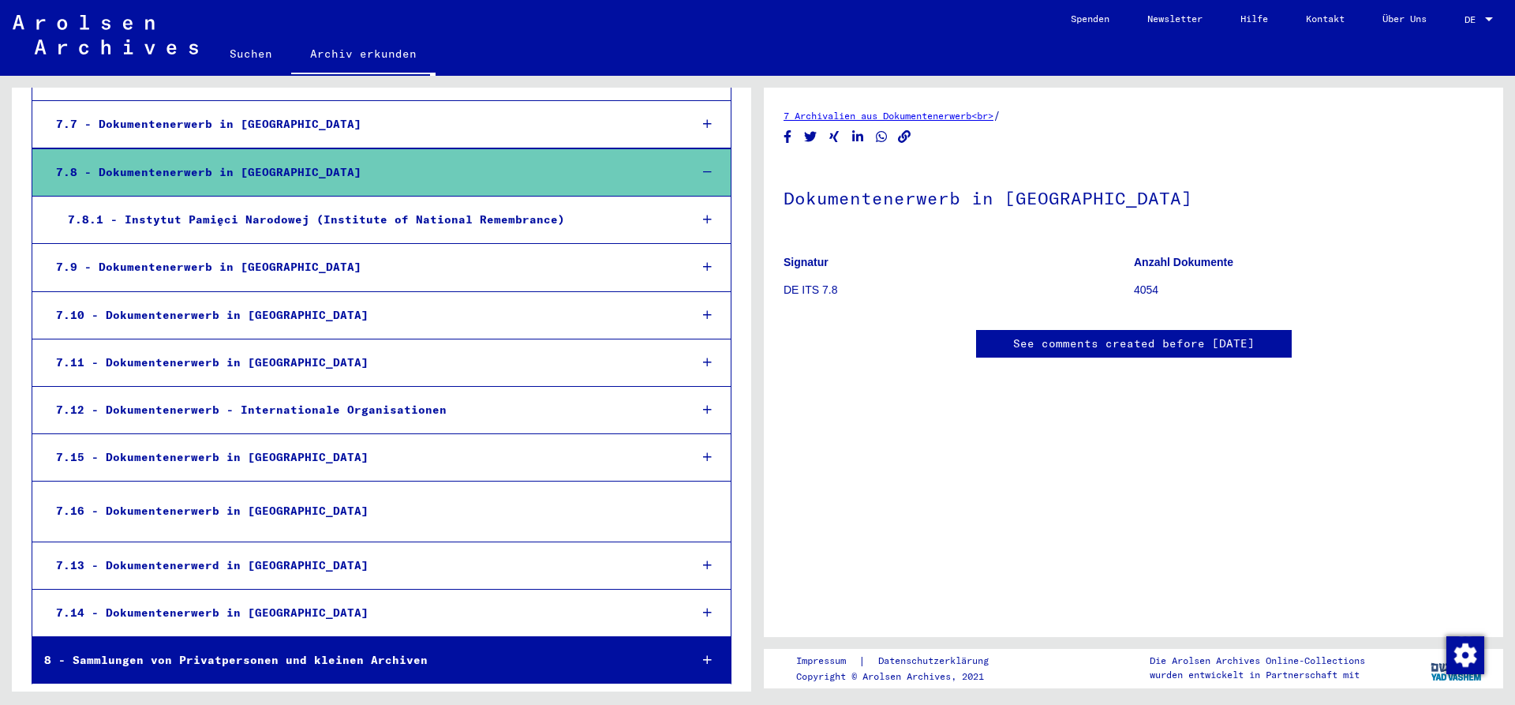
scroll to position [275, 0]
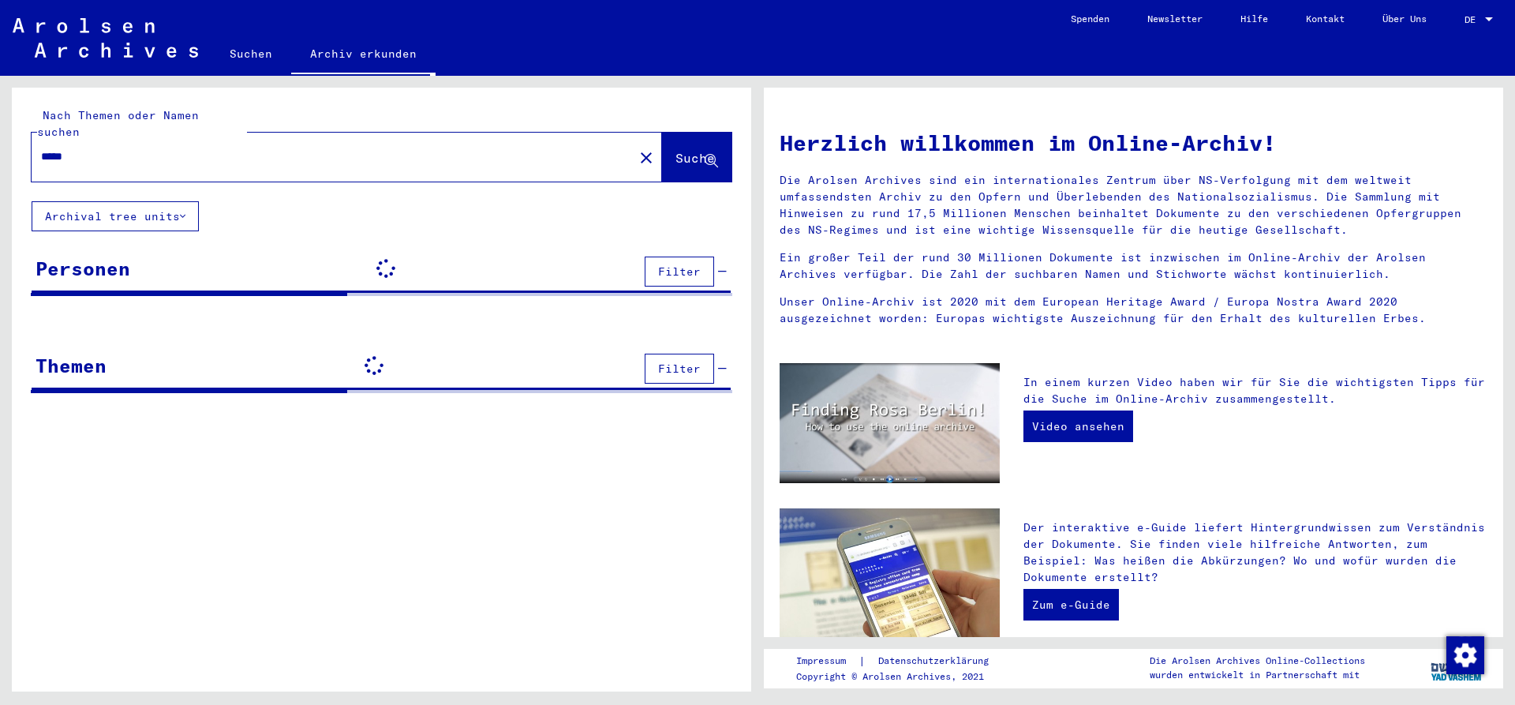
type input "******"
